Goal: Book appointment/travel/reservation

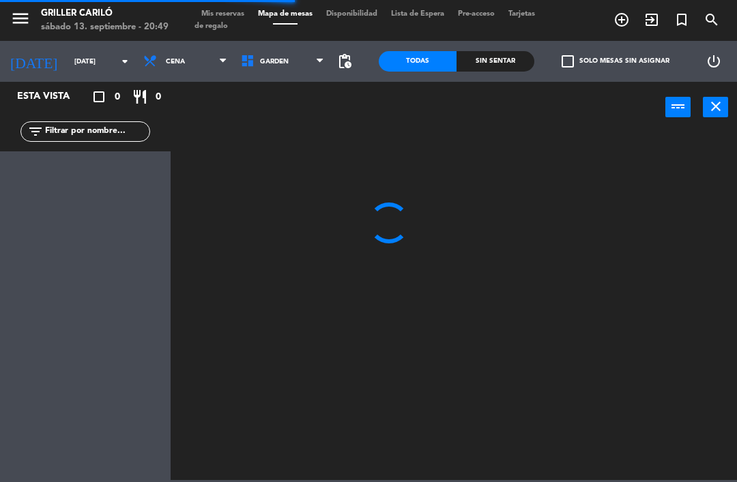
click at [497, 61] on div "Sin sentar" at bounding box center [496, 61] width 78 height 20
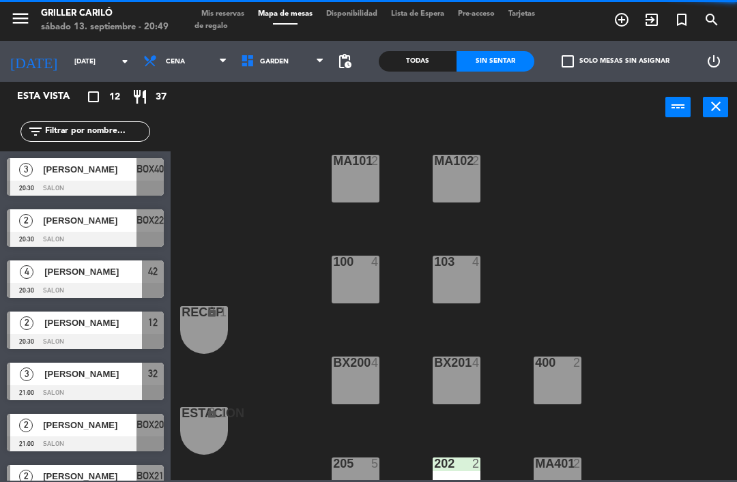
click at [276, 56] on span "GARDEN" at bounding box center [283, 61] width 98 height 30
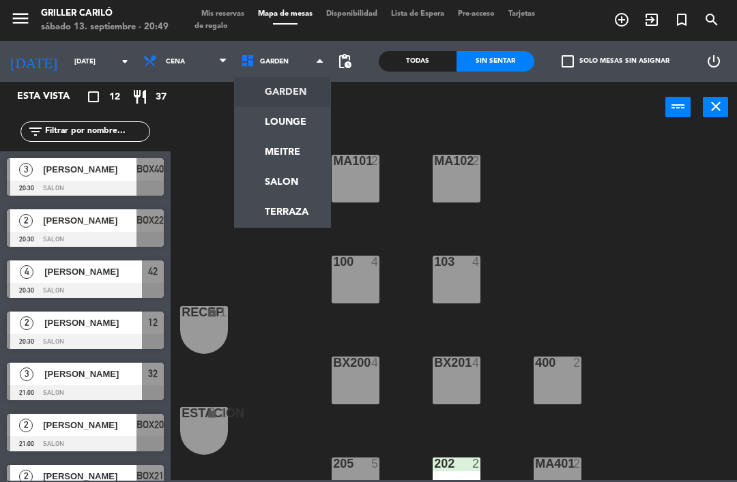
click at [270, 120] on ng-component "menu Griller Cariló [DATE] 13. septiembre - 20:49 Mis reservas Mapa de mesas Di…" at bounding box center [368, 240] width 737 height 480
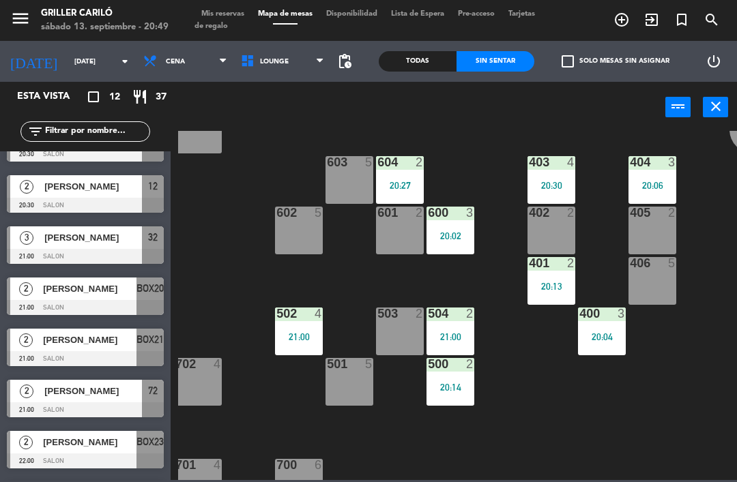
scroll to position [145, 0]
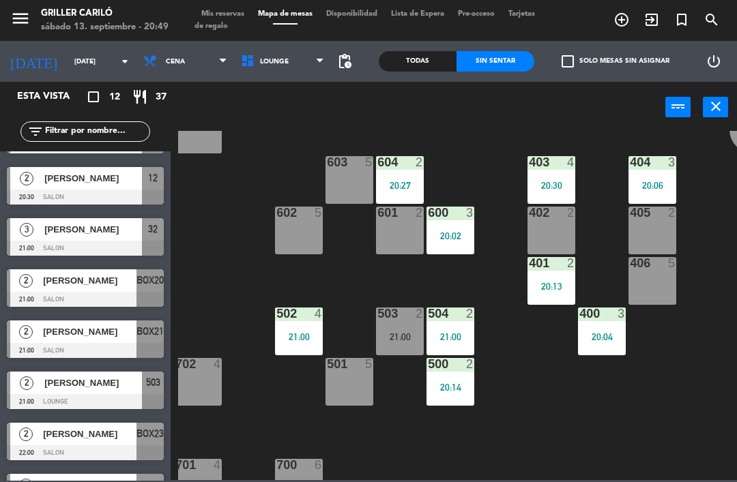
click at [392, 346] on div "503 2 21:00" at bounding box center [400, 332] width 48 height 48
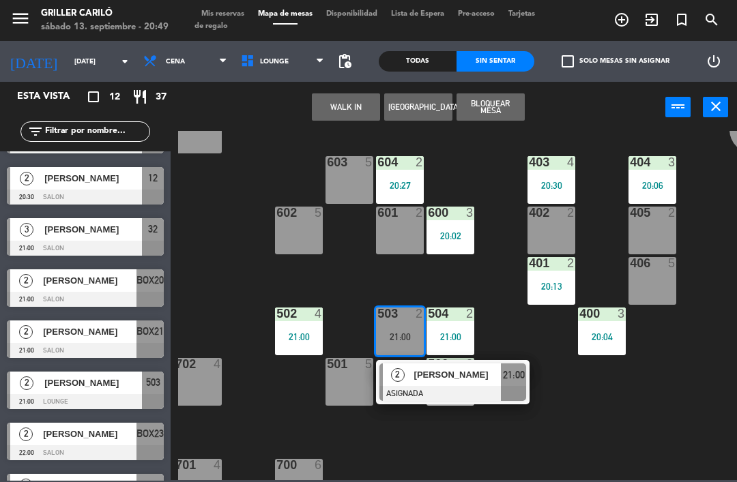
click at [422, 389] on div at bounding box center [452, 393] width 147 height 15
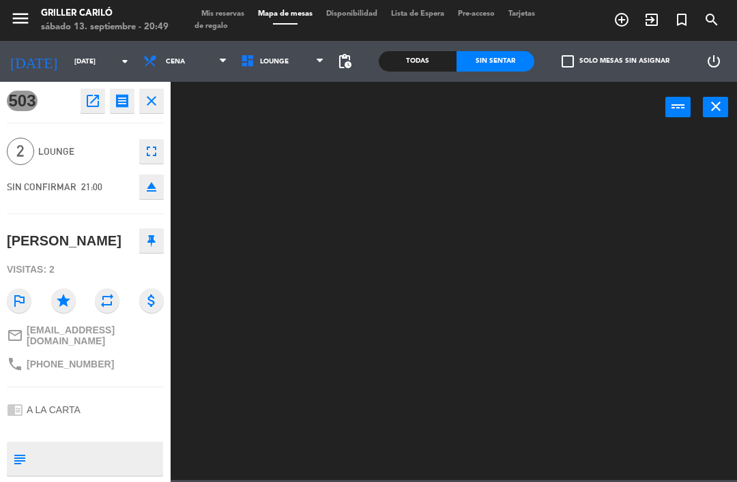
scroll to position [0, 0]
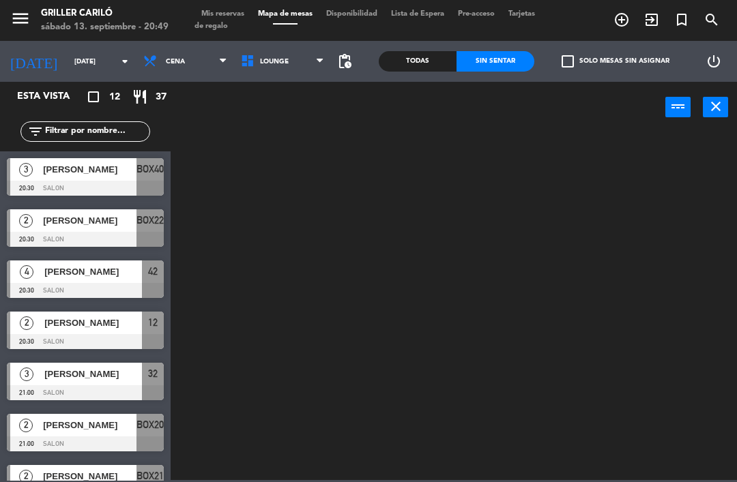
click at [283, 55] on span "LOUNGE" at bounding box center [283, 61] width 98 height 30
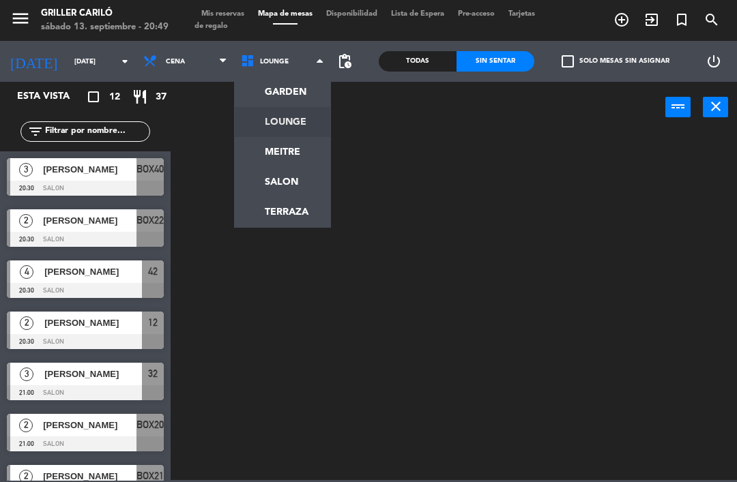
click at [305, 98] on ng-component "menu Griller Cariló [DATE] 13. septiembre - 20:49 Mis reservas Mapa de mesas Di…" at bounding box center [368, 240] width 737 height 480
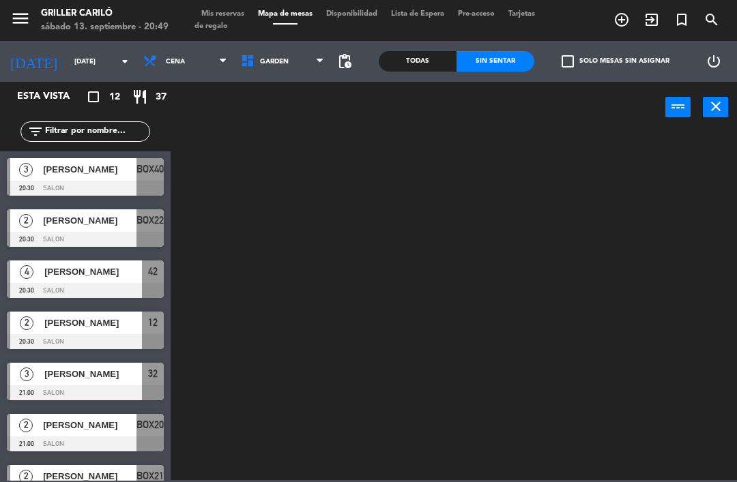
click at [292, 64] on span "GARDEN" at bounding box center [283, 61] width 98 height 30
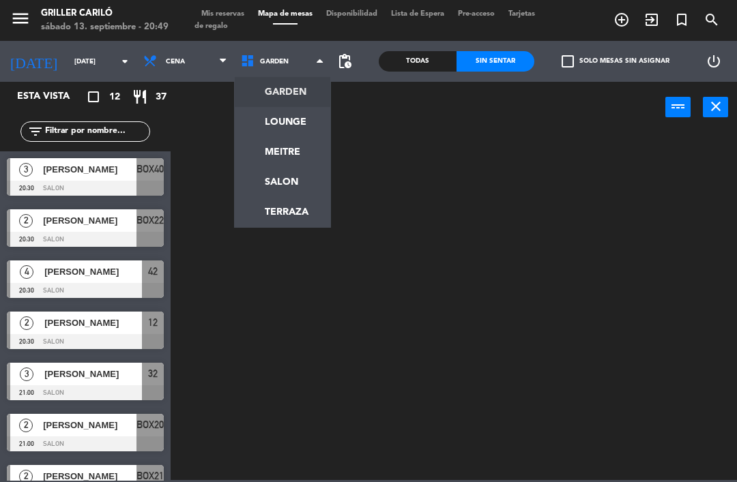
click at [300, 122] on ng-component "menu Griller Cariló [DATE] 13. septiembre - 20:49 Mis reservas Mapa de mesas Di…" at bounding box center [368, 240] width 737 height 480
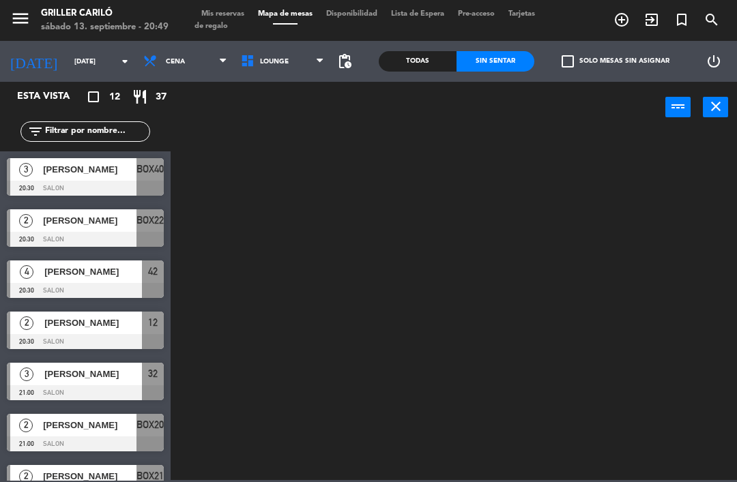
click at [276, 63] on span "LOUNGE" at bounding box center [274, 62] width 29 height 8
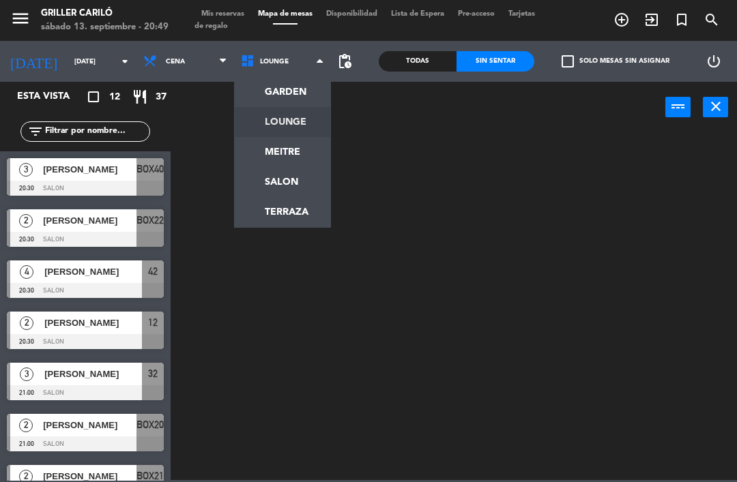
click at [431, 66] on div "Todas" at bounding box center [418, 61] width 78 height 20
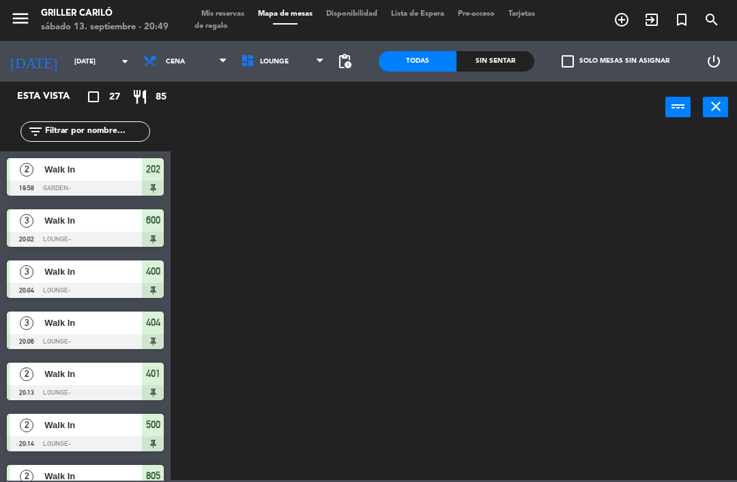
click at [496, 61] on div "Sin sentar" at bounding box center [496, 61] width 78 height 20
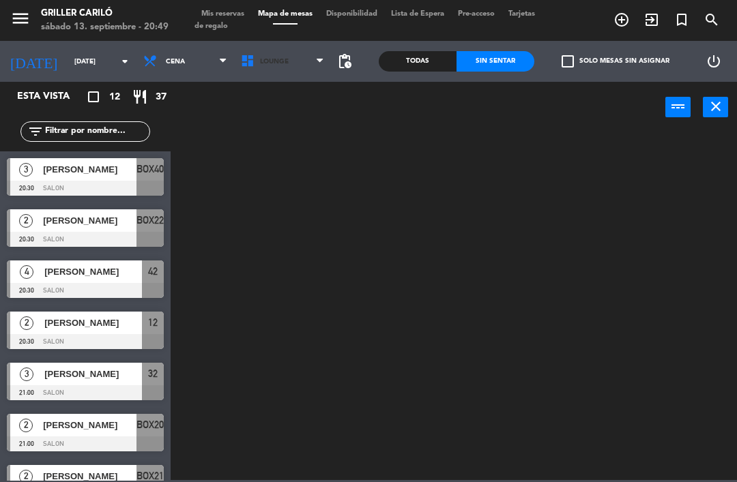
click at [272, 69] on span "LOUNGE" at bounding box center [283, 61] width 98 height 30
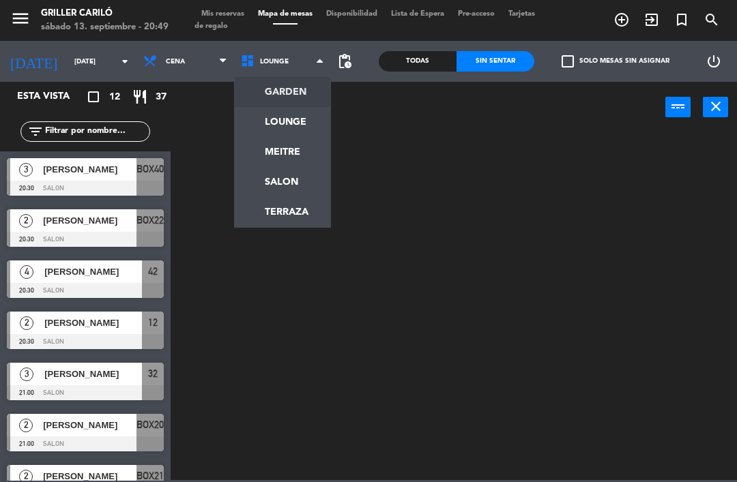
click at [294, 94] on ng-component "menu Griller Cariló [DATE] 13. septiembre - 20:49 Mis reservas Mapa de mesas Di…" at bounding box center [368, 240] width 737 height 480
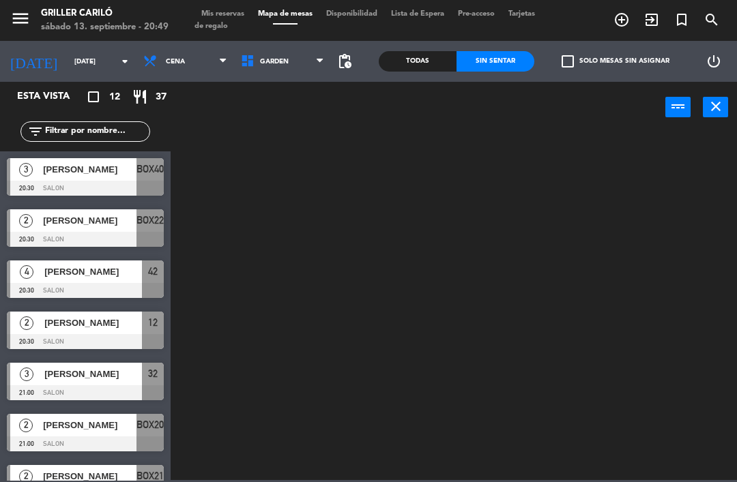
click at [271, 67] on span "GARDEN" at bounding box center [283, 61] width 98 height 30
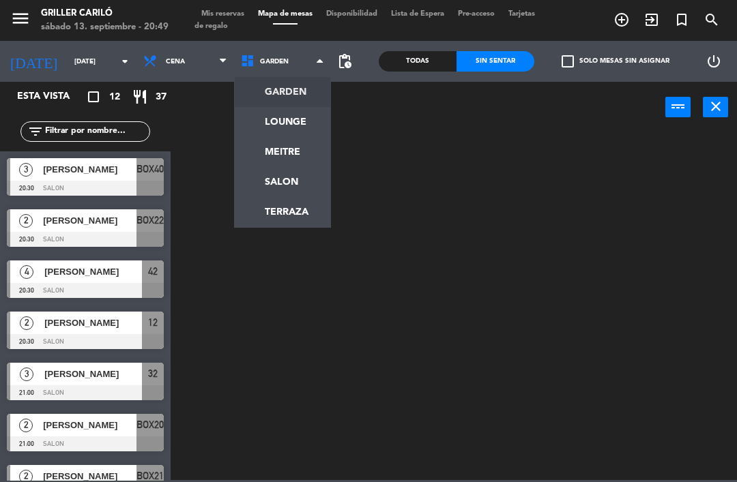
click at [287, 126] on ng-component "menu Griller Cariló [DATE] 13. septiembre - 20:49 Mis reservas Mapa de mesas Di…" at bounding box center [368, 240] width 737 height 480
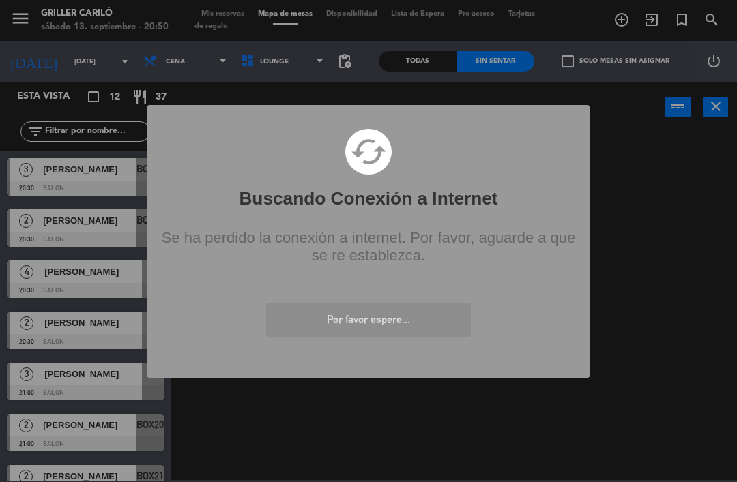
click at [486, 312] on div "? ! i Buscando Conexión a Internet × cached Se ha perdido la conexión a interne…" at bounding box center [369, 241] width 444 height 273
click at [446, 321] on div "? ! i Buscando Conexión a Internet × cached Se ha perdido la conexión a interne…" at bounding box center [368, 241] width 737 height 482
